Goal: Information Seeking & Learning: Find specific fact

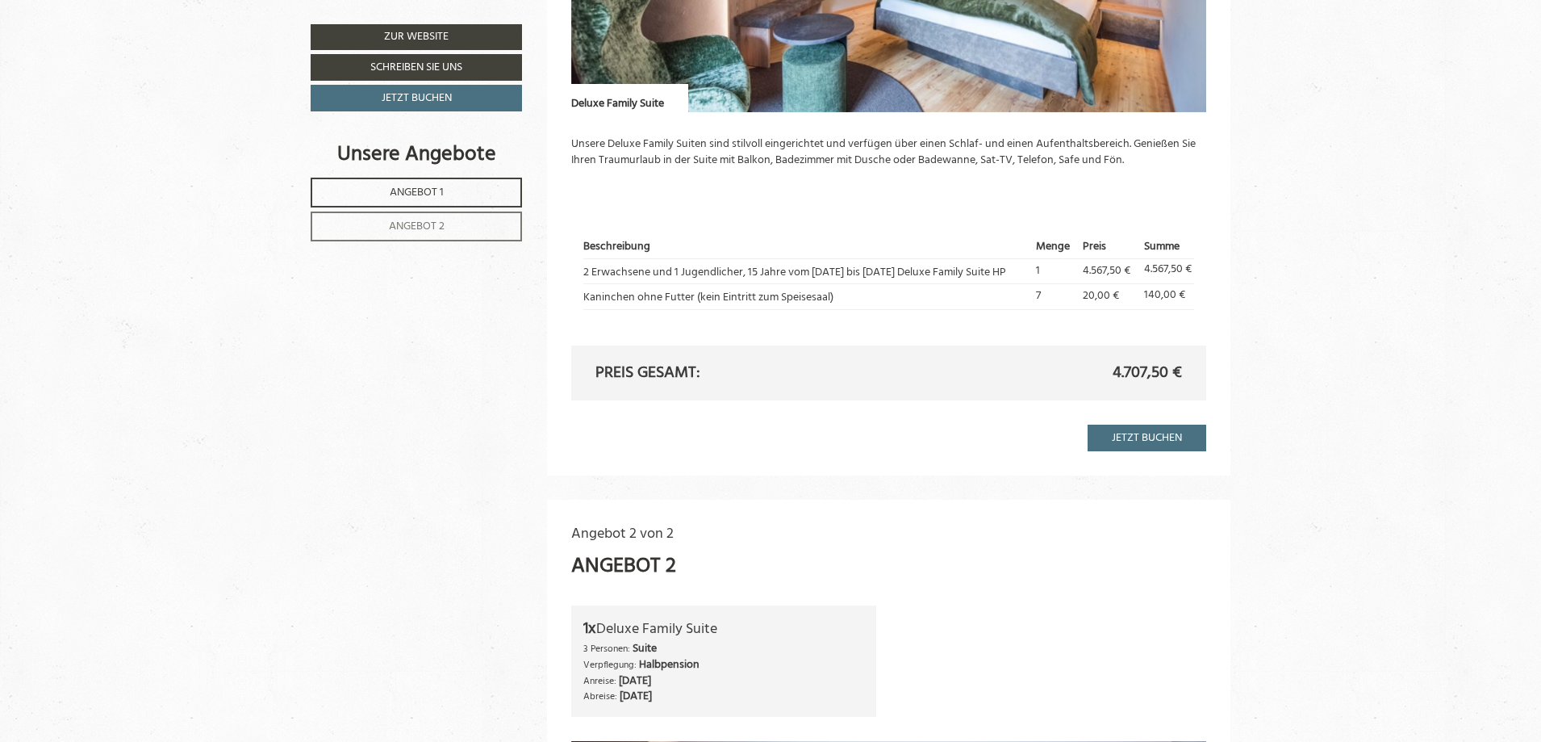
scroll to position [1452, 0]
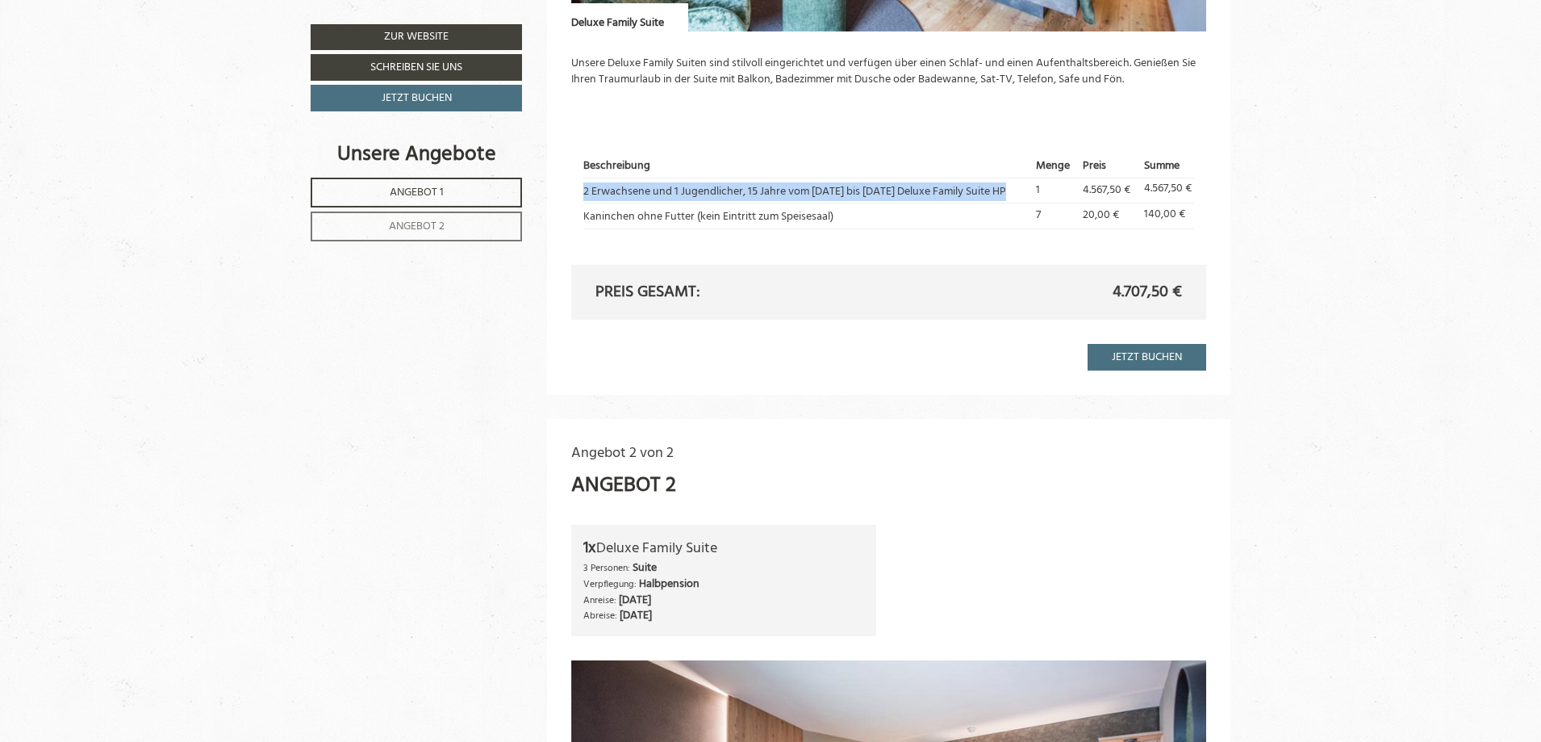
drag, startPoint x: 996, startPoint y: 188, endPoint x: 583, endPoint y: 187, distance: 412.3
click at [583, 187] on td "2 Erwachsene und 1 Jugendlicher, 15 Jahre vom [DATE] bis [DATE] Deluxe Family S…" at bounding box center [806, 190] width 447 height 25
copy td "2 Erwachsene und 1 Jugendlicher, 15 Jahre vom [DATE] bis [DATE] Deluxe Family S…"
drag, startPoint x: 1076, startPoint y: 186, endPoint x: 1107, endPoint y: 186, distance: 31.5
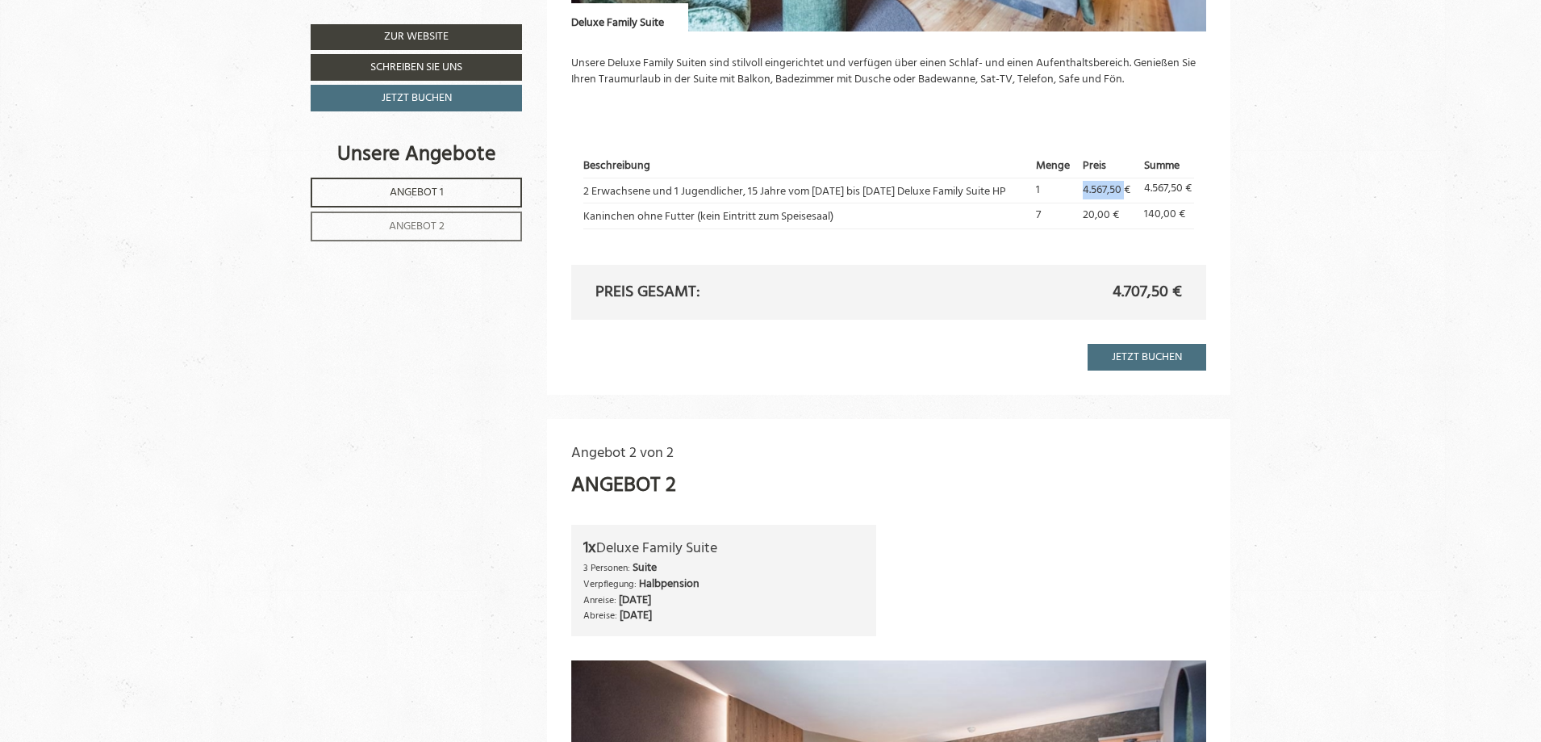
click at [1117, 188] on td "4.567,50 €" at bounding box center [1107, 190] width 61 height 25
copy span "4.567,50"
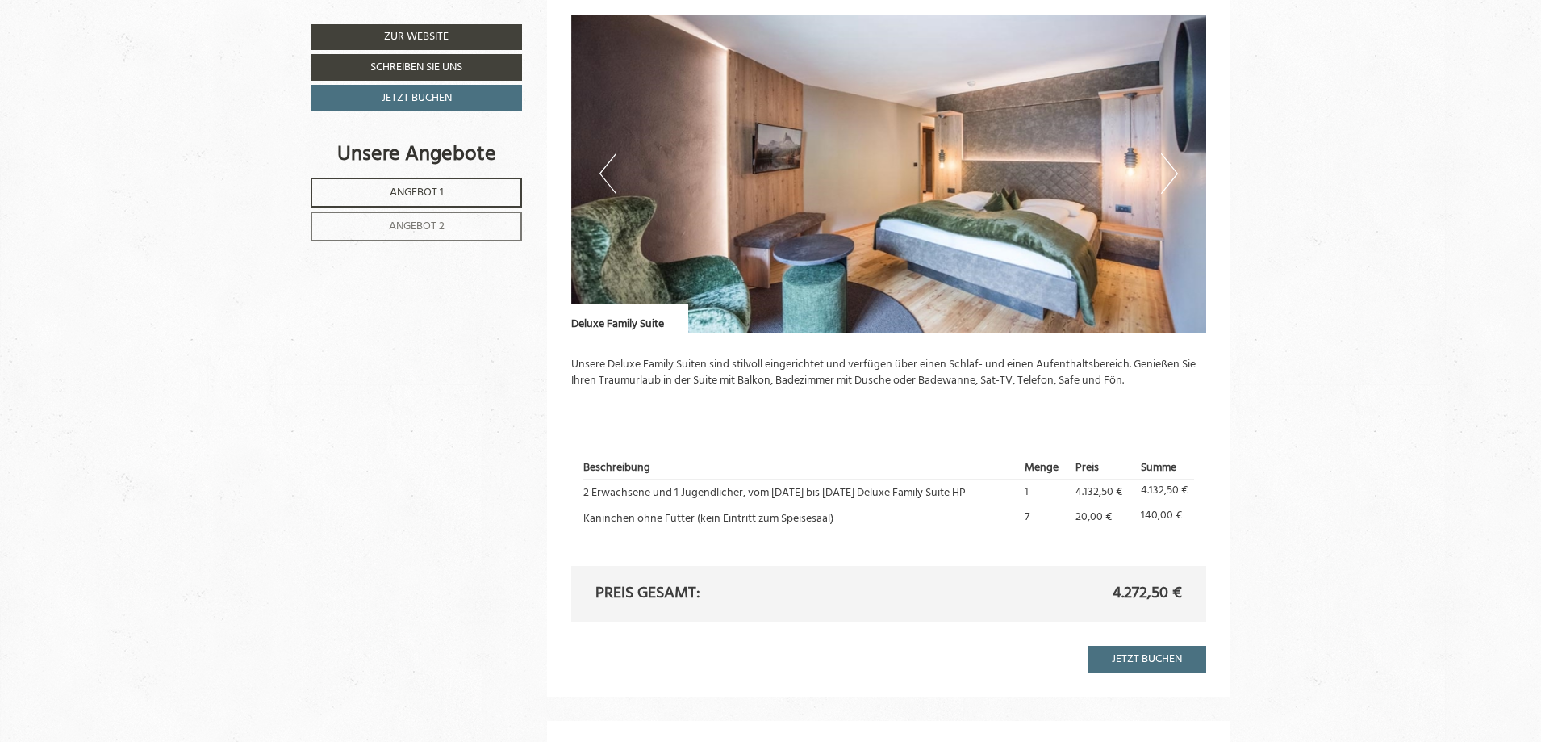
scroll to position [2421, 0]
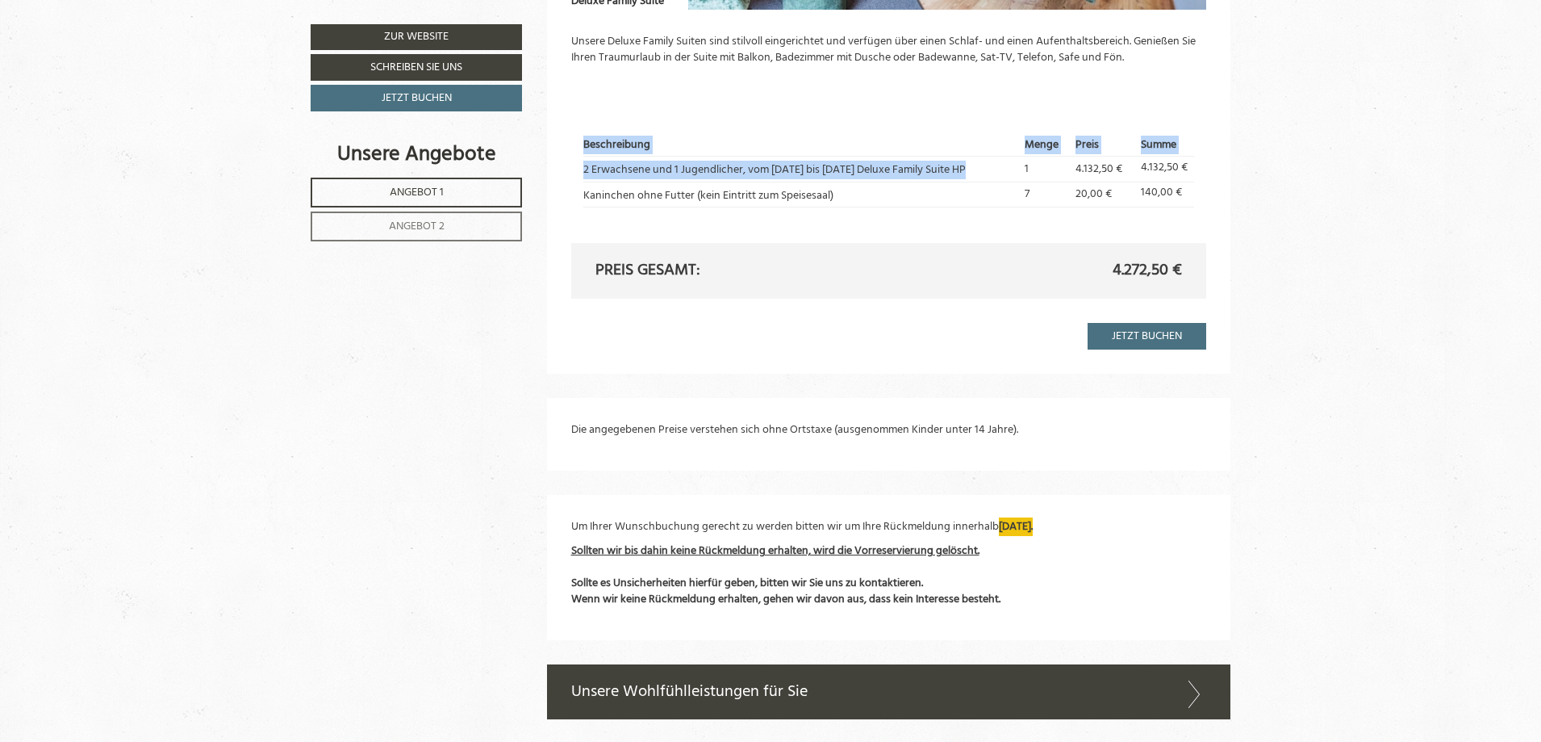
drag, startPoint x: 956, startPoint y: 170, endPoint x: 581, endPoint y: 169, distance: 375.2
click at [581, 169] on div "Beschreibung Menge Preis Summe 2 Erwachsene und 1 Jugendlicher, vom [DATE] bis …" at bounding box center [889, 170] width 636 height 144
click at [591, 169] on td "2 Erwachsene und 1 Jugendlicher, vom [DATE] bis [DATE] Deluxe Family Suite HP" at bounding box center [801, 169] width 437 height 25
drag, startPoint x: 959, startPoint y: 173, endPoint x: 585, endPoint y: 171, distance: 373.6
click at [585, 171] on td "2 Erwachsene und 1 Jugendlicher, vom [DATE] bis [DATE] Deluxe Family Suite HP" at bounding box center [801, 169] width 437 height 25
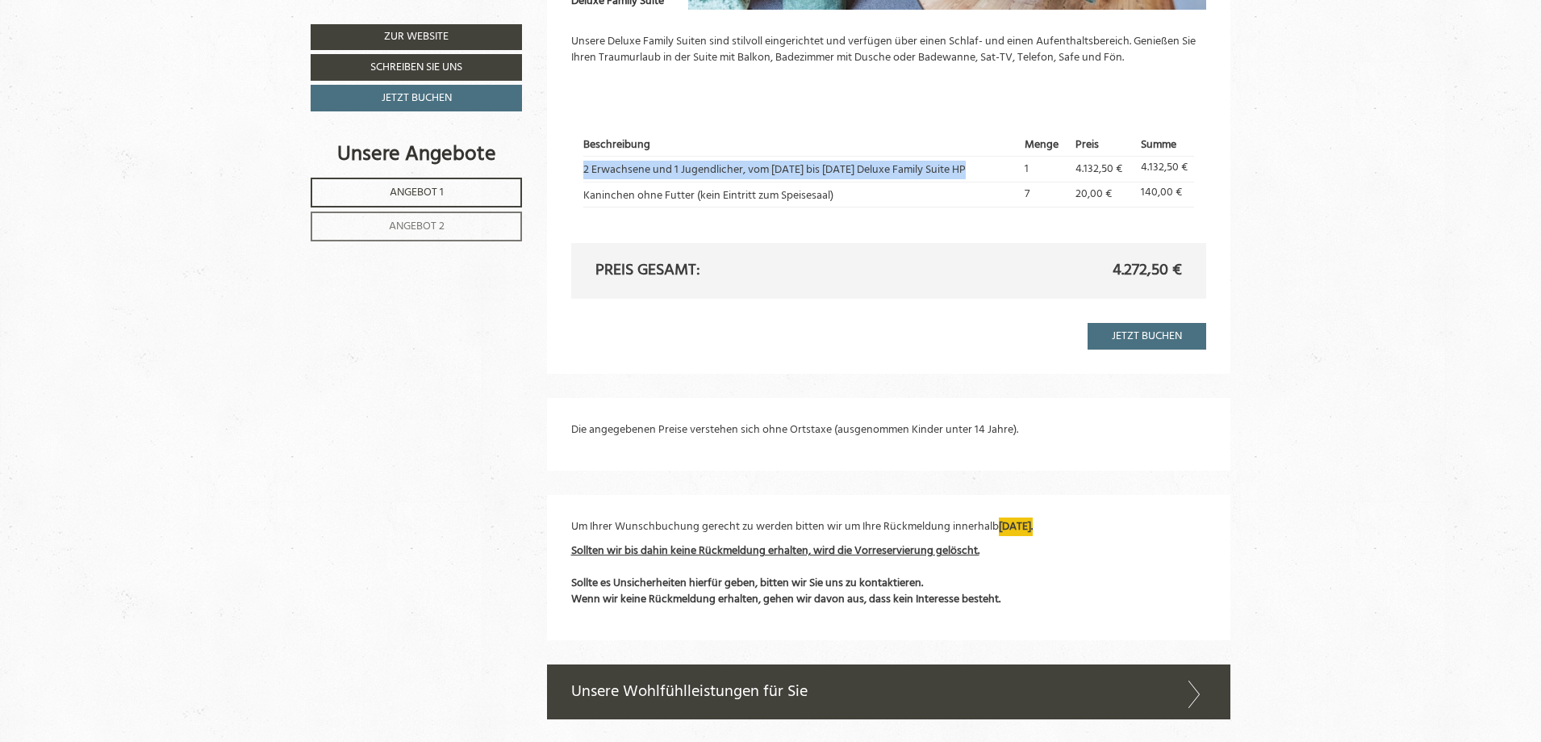
copy td "2 Erwachsene und 1 Jugendlicher, vom [DATE] bis [DATE] Deluxe Family Suite HP"
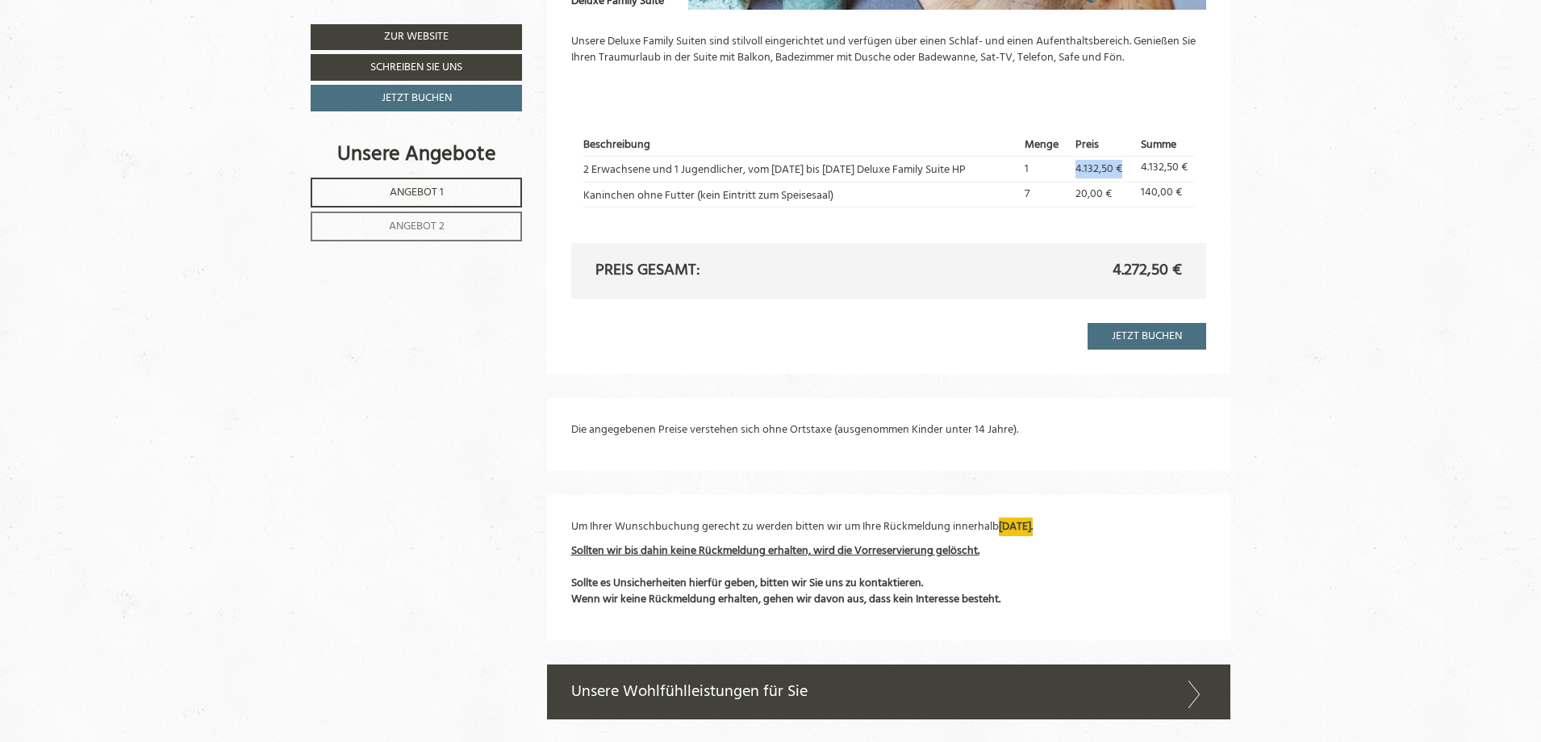
drag, startPoint x: 1079, startPoint y: 167, endPoint x: 1118, endPoint y: 170, distance: 39.7
click at [1118, 170] on td "4.132,50 €" at bounding box center [1102, 169] width 65 height 25
drag, startPoint x: 1097, startPoint y: 169, endPoint x: 1058, endPoint y: 163, distance: 40.1
click at [1058, 163] on td "1" at bounding box center [1044, 169] width 51 height 25
drag, startPoint x: 1072, startPoint y: 167, endPoint x: 1110, endPoint y: 174, distance: 37.8
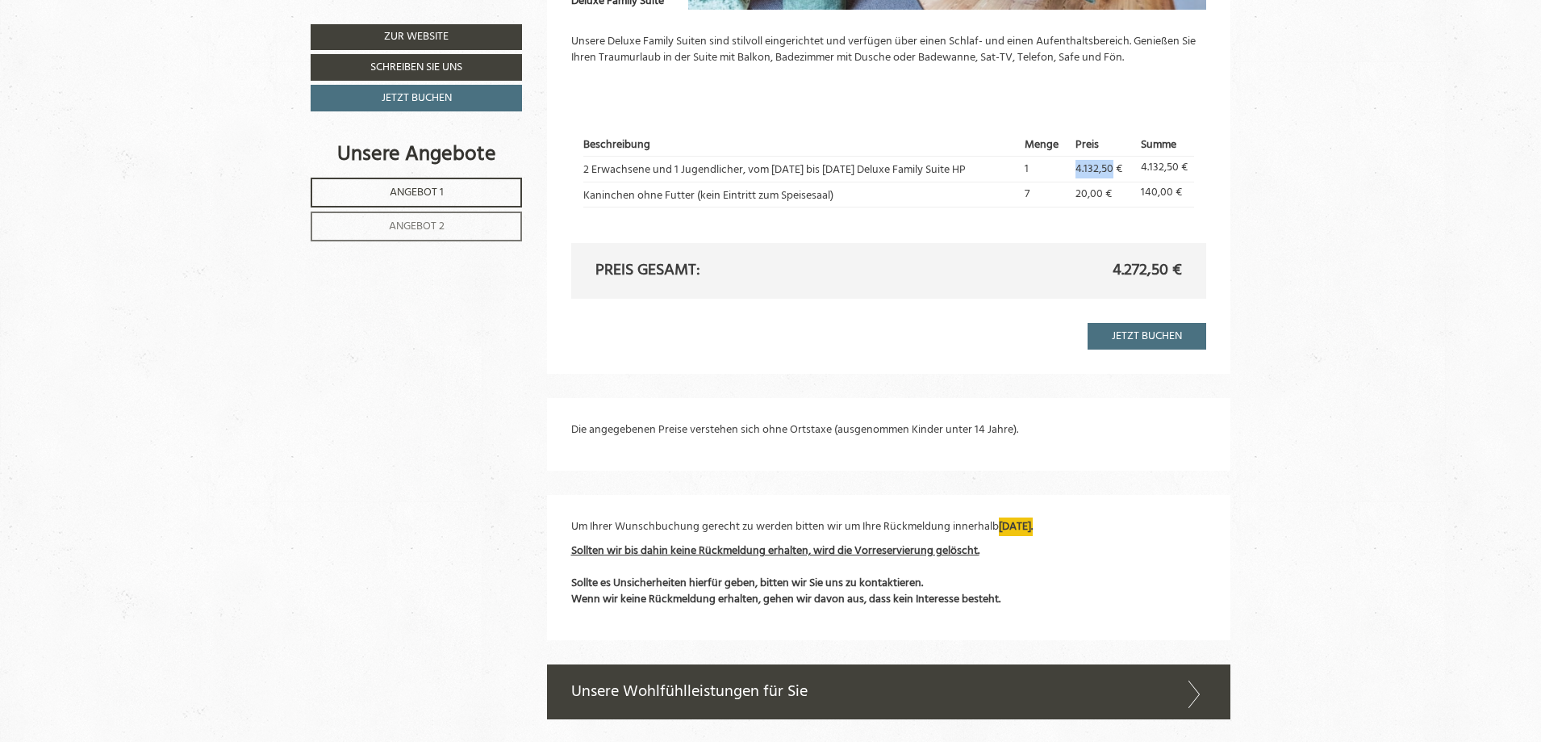
click at [1110, 174] on td "4.132,50 €" at bounding box center [1102, 169] width 65 height 25
copy span "4.132,50"
click at [851, 199] on td "Kaninchen ohne Futter (kein Eintritt zum Speisesaal)" at bounding box center [801, 194] width 437 height 25
drag, startPoint x: 763, startPoint y: 199, endPoint x: 583, endPoint y: 196, distance: 179.2
click at [583, 196] on td "Kaninchen ohne Futter (kein Eintritt zum Speisesaal)" at bounding box center [801, 194] width 437 height 25
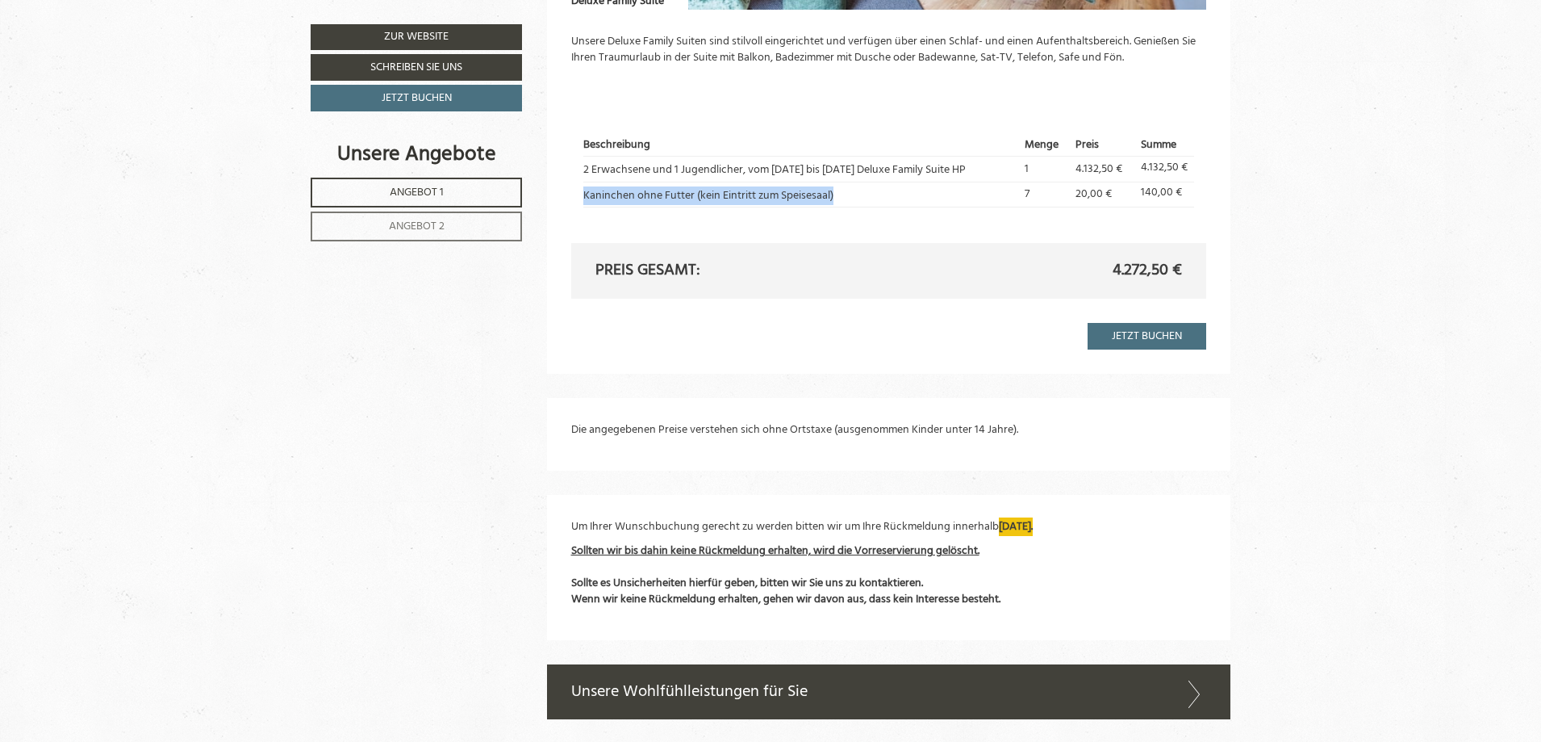
copy td "Kaninchen ohne Futter (kein Eintritt zum Speisesaal)"
